Goal: Check status: Check status

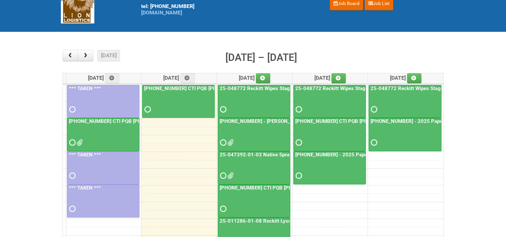
scroll to position [33, 0]
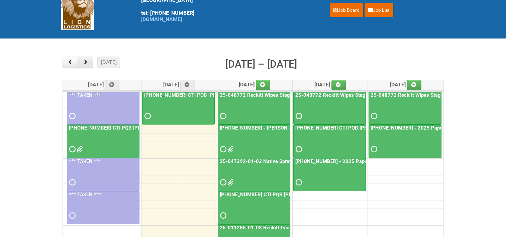
click at [88, 60] on button "button" at bounding box center [86, 61] width 16 height 11
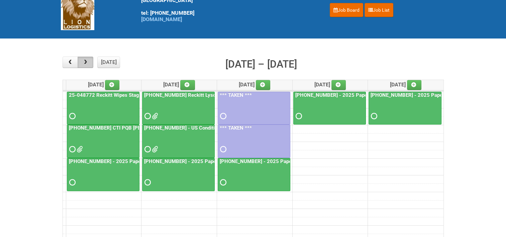
click at [88, 60] on button "button" at bounding box center [86, 61] width 16 height 11
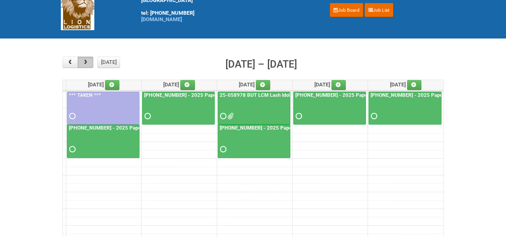
click at [88, 60] on button "button" at bounding box center [86, 61] width 16 height 11
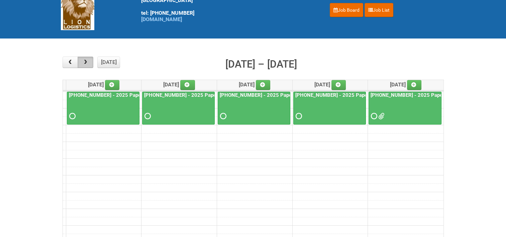
click at [88, 60] on button "button" at bounding box center [86, 61] width 16 height 11
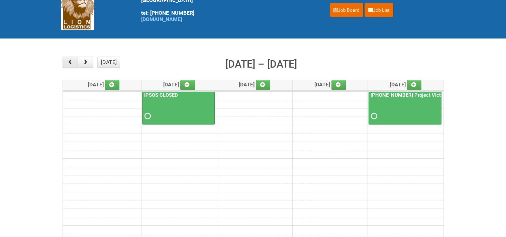
click at [75, 64] on button "button" at bounding box center [70, 61] width 16 height 11
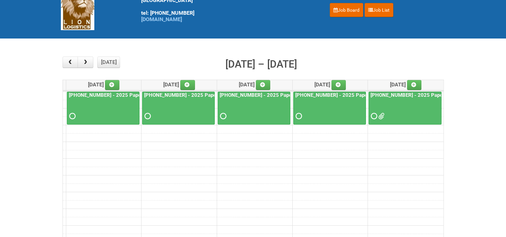
click at [334, 92] on link "[PHONE_NUMBER] - 2025 Paper Towel Landscape - Mailing Day" at bounding box center [367, 95] width 147 height 6
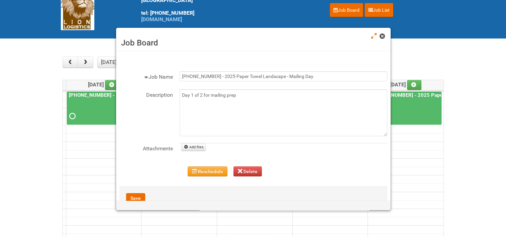
click at [382, 36] on span at bounding box center [381, 36] width 5 height 5
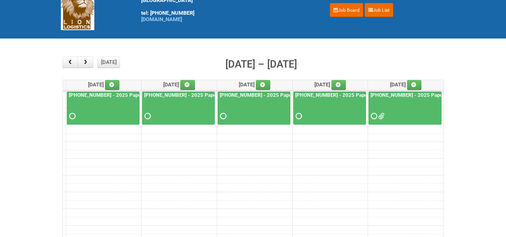
click at [268, 92] on link "[PHONE_NUMBER] - 2025 Paper Towel Landscape - Packing Day" at bounding box center [292, 95] width 149 height 6
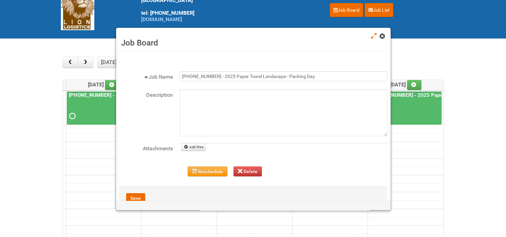
click at [384, 34] on span at bounding box center [381, 36] width 5 height 5
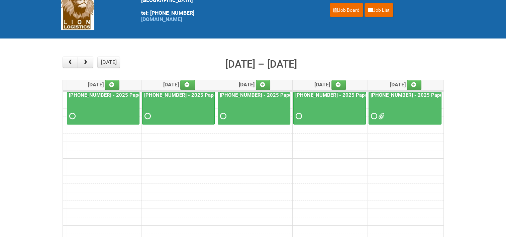
click at [385, 93] on link "[PHONE_NUMBER] - 2025 Paper Towel Landscape - Mailing Day" at bounding box center [442, 95] width 147 height 6
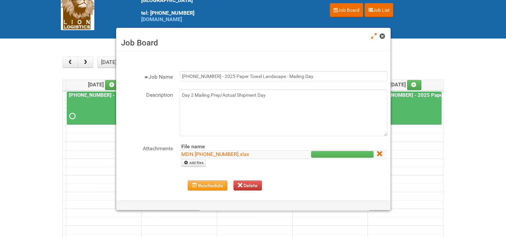
click at [380, 34] on span at bounding box center [381, 36] width 5 height 5
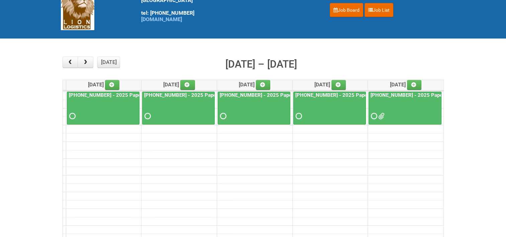
click at [379, 175] on td at bounding box center [253, 179] width 380 height 8
click at [105, 63] on button "[DATE]" at bounding box center [108, 61] width 23 height 11
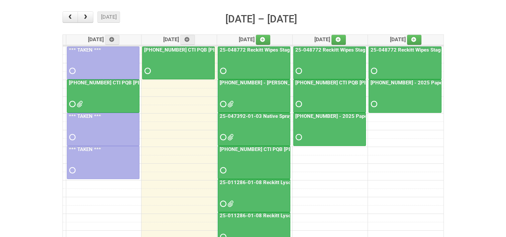
scroll to position [67, 0]
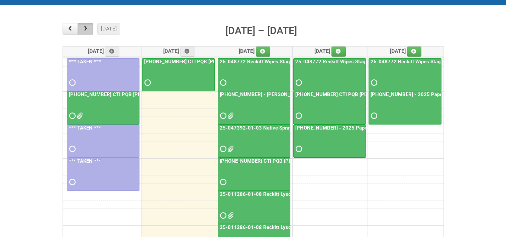
click at [88, 26] on button "button" at bounding box center [86, 28] width 16 height 11
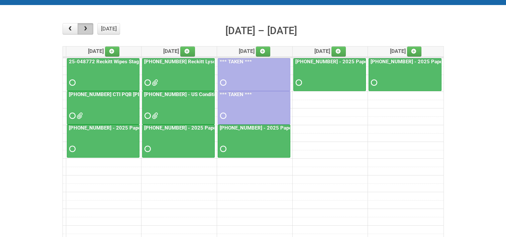
click at [88, 26] on button "button" at bounding box center [86, 28] width 16 height 11
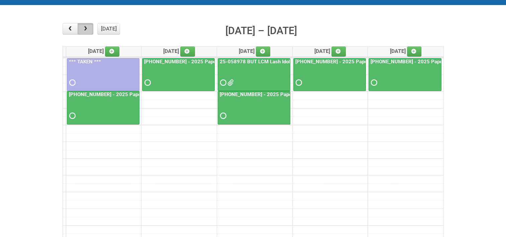
click at [88, 26] on button "button" at bounding box center [86, 28] width 16 height 11
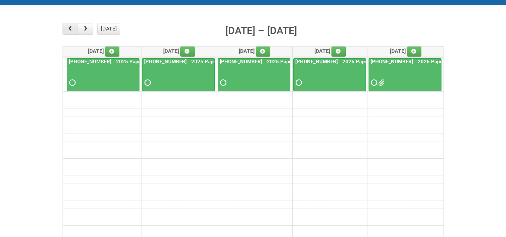
click at [72, 29] on span "button" at bounding box center [70, 28] width 6 height 5
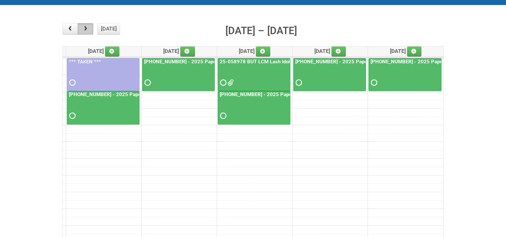
click at [82, 27] on span "button" at bounding box center [85, 28] width 6 height 5
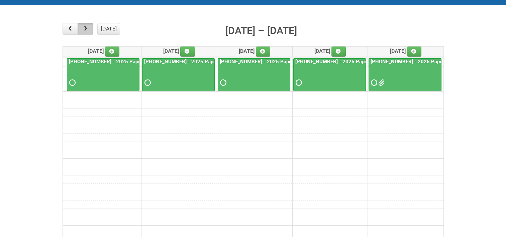
click at [82, 27] on span "button" at bounding box center [85, 28] width 6 height 5
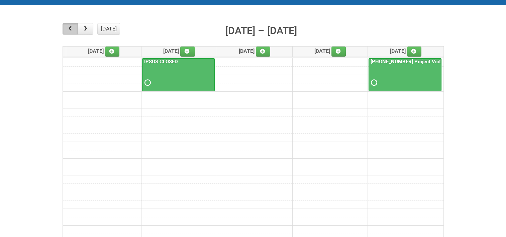
click at [73, 28] on span "button" at bounding box center [70, 28] width 6 height 5
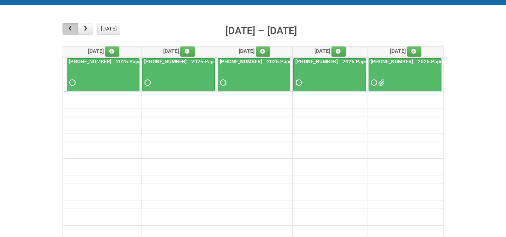
click at [73, 28] on span "button" at bounding box center [70, 28] width 6 height 5
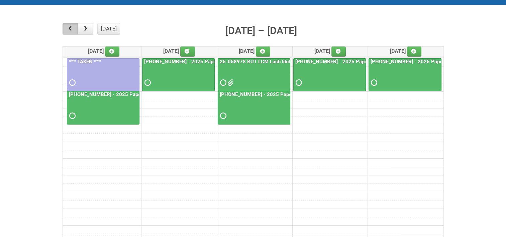
click at [73, 28] on span "button" at bounding box center [70, 28] width 6 height 5
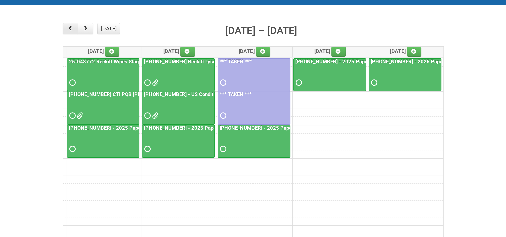
click at [70, 26] on span "button" at bounding box center [70, 28] width 6 height 5
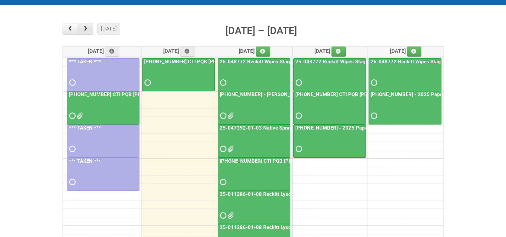
click at [91, 31] on button "button" at bounding box center [86, 28] width 16 height 11
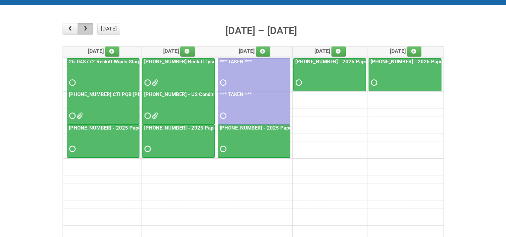
click at [91, 31] on button "button" at bounding box center [86, 28] width 16 height 11
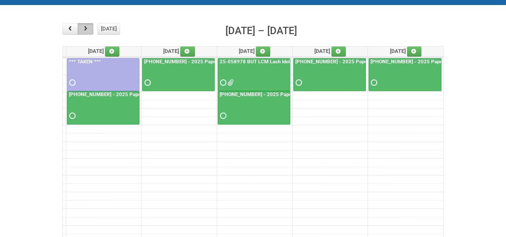
click at [91, 31] on button "button" at bounding box center [86, 28] width 16 height 11
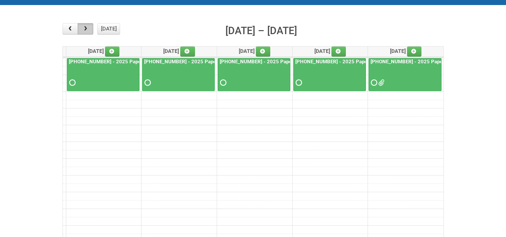
click at [91, 31] on button "button" at bounding box center [86, 28] width 16 height 11
